Goal: Transaction & Acquisition: Purchase product/service

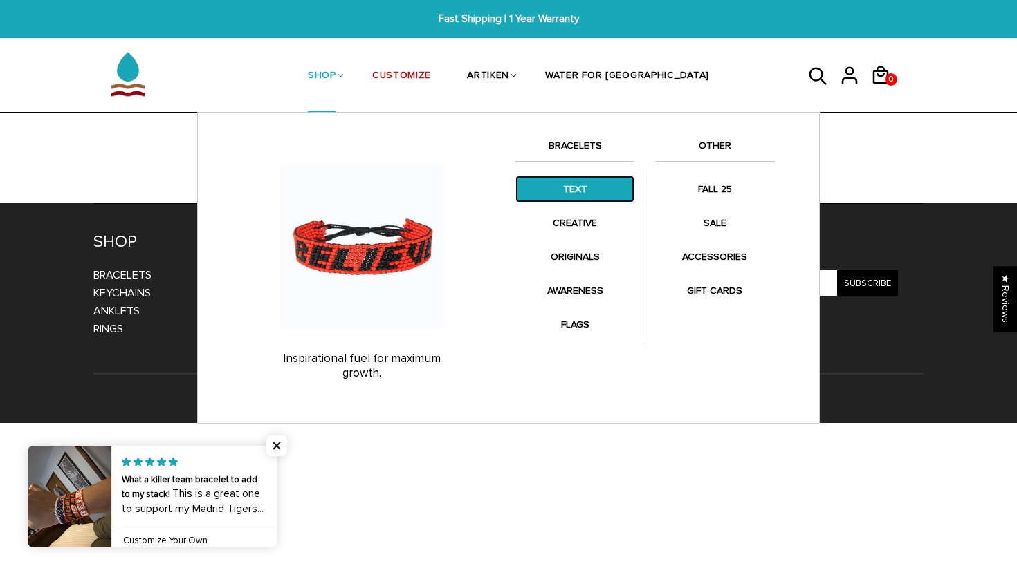
click at [580, 190] on link "TEXT" at bounding box center [574, 189] width 119 height 27
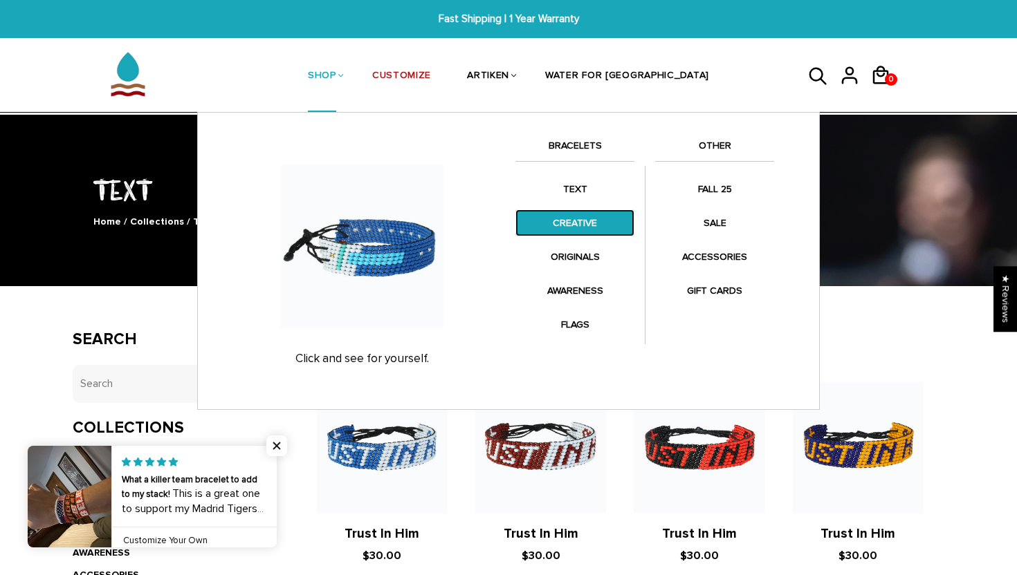
click at [562, 219] on link "CREATIVE" at bounding box center [574, 223] width 119 height 27
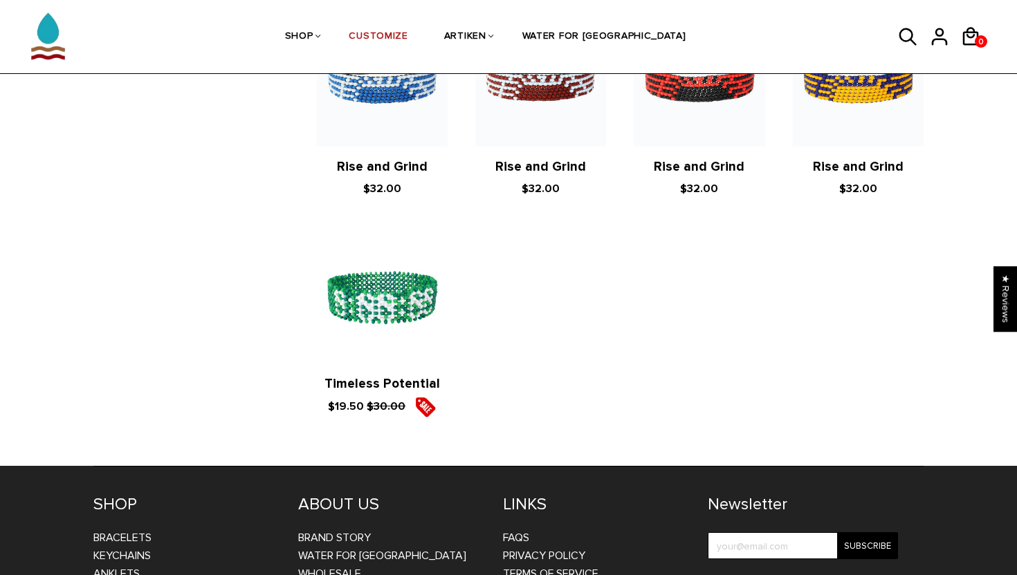
scroll to position [1565, 0]
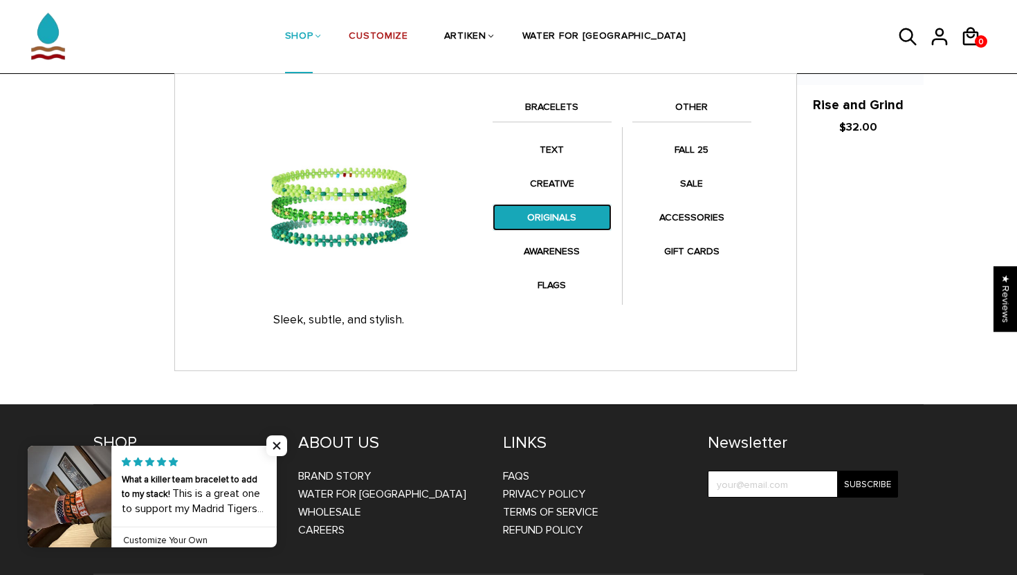
click at [544, 216] on link "ORIGINALS" at bounding box center [551, 217] width 119 height 27
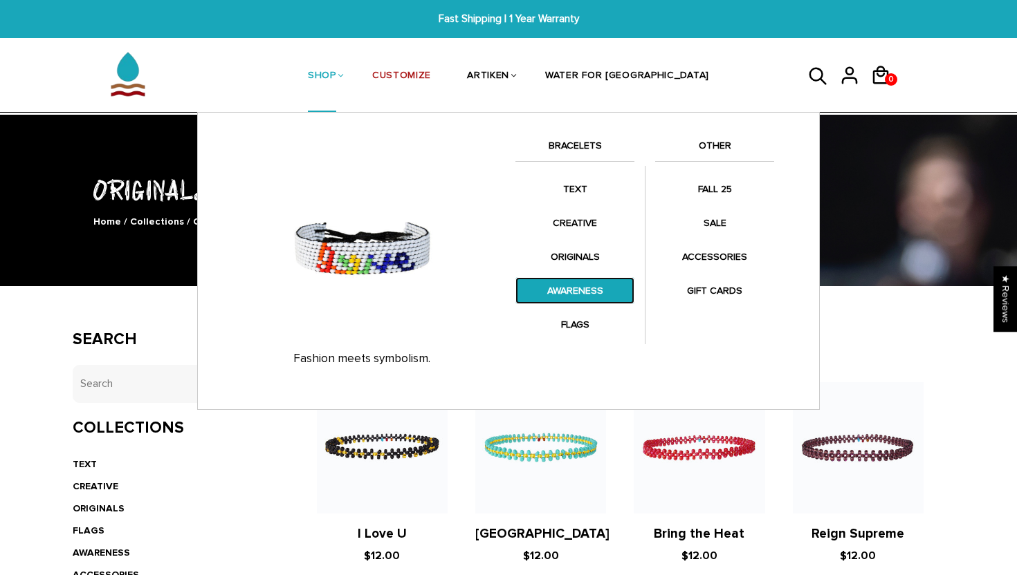
click at [572, 301] on link "AWARENESS" at bounding box center [574, 290] width 119 height 27
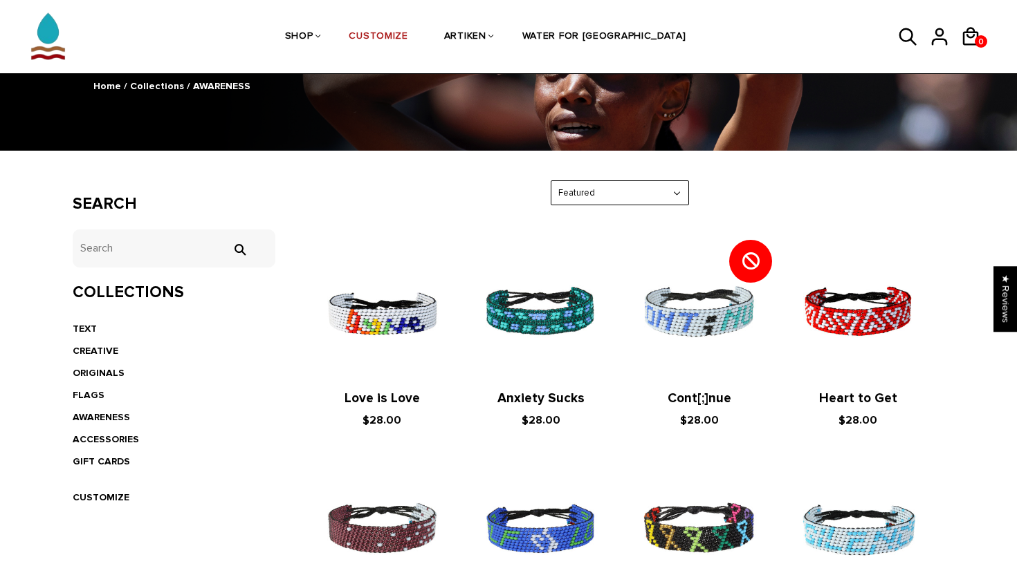
scroll to position [152, 0]
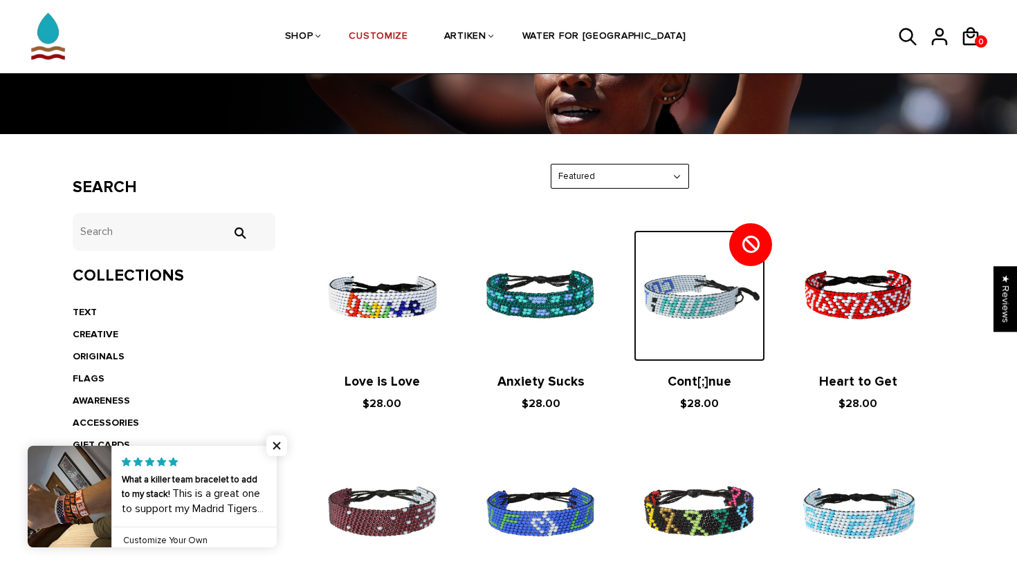
click at [692, 322] on img at bounding box center [699, 295] width 131 height 131
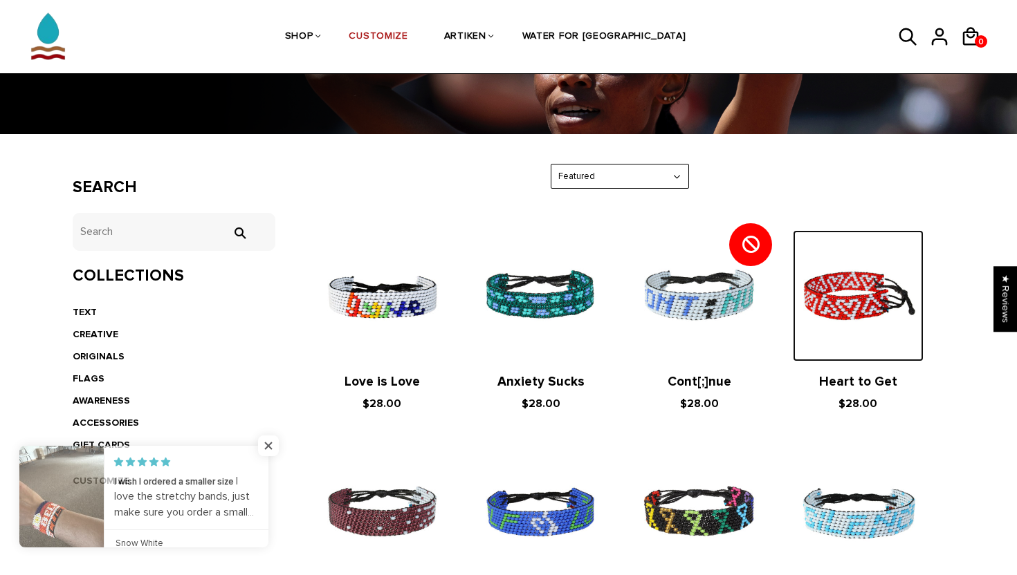
click at [836, 230] on img at bounding box center [858, 295] width 131 height 131
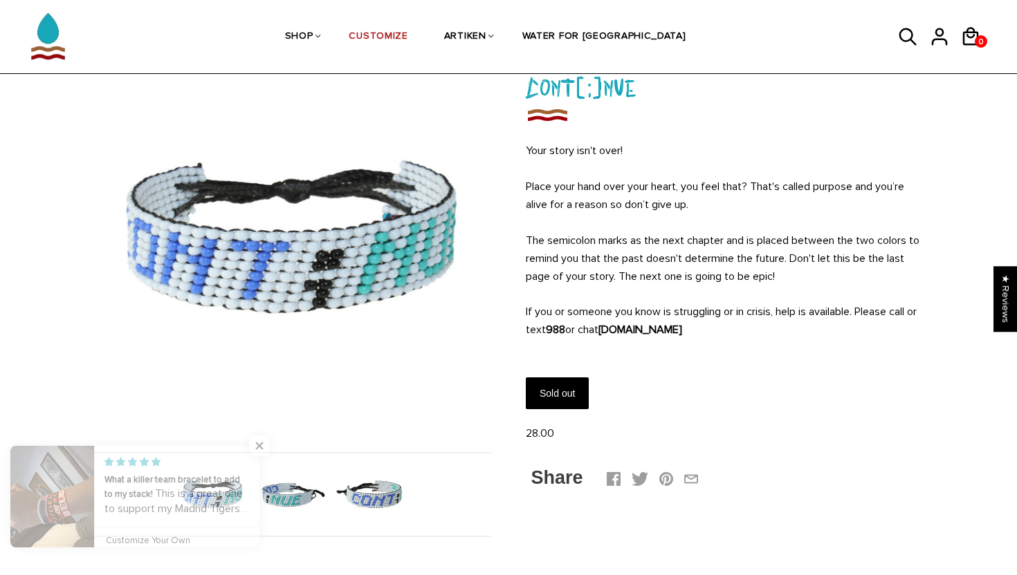
scroll to position [97, 0]
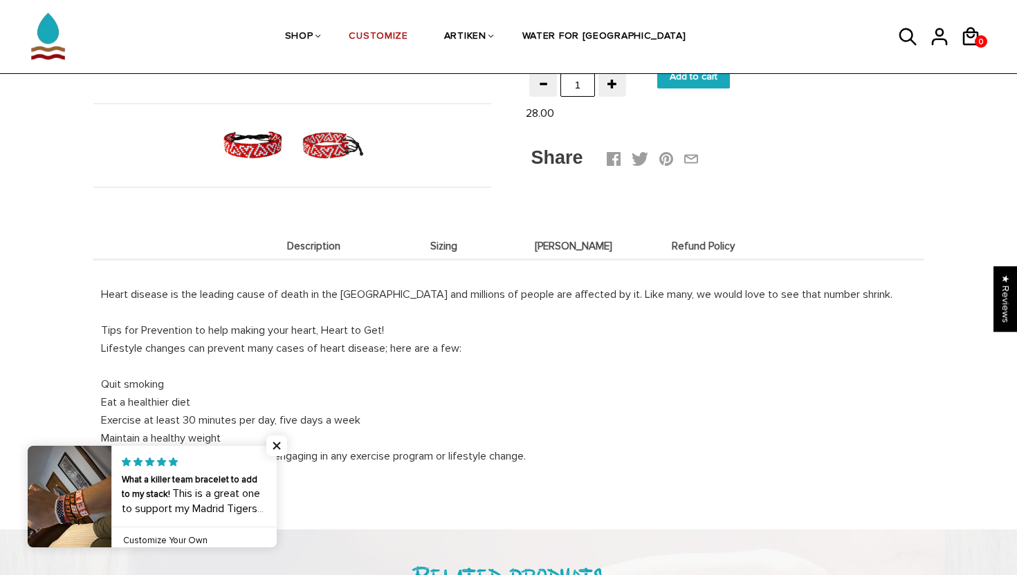
scroll to position [288, 0]
